Goal: Transaction & Acquisition: Purchase product/service

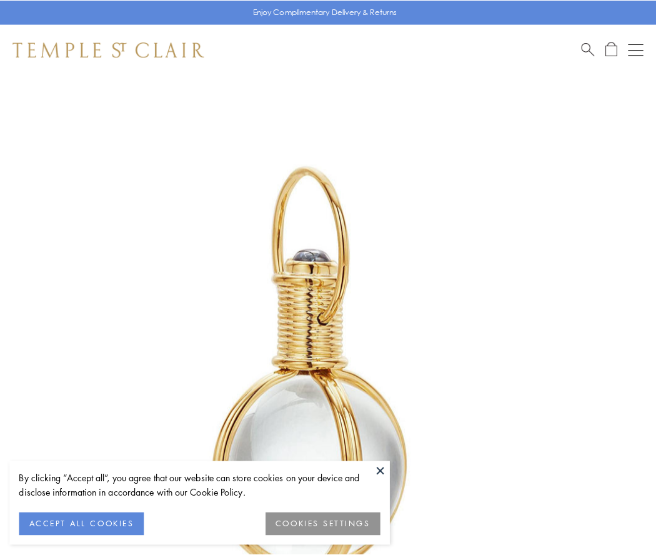
scroll to position [326, 0]
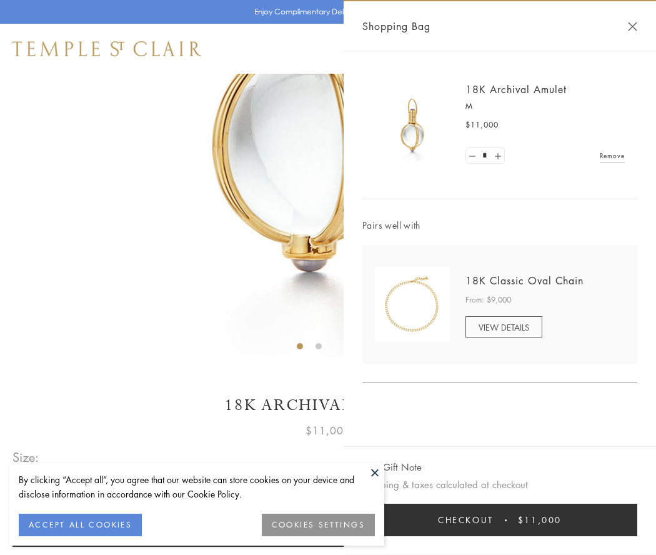
click at [500, 520] on button "Checkout $11,000" at bounding box center [499, 520] width 275 height 32
